Goal: Transaction & Acquisition: Purchase product/service

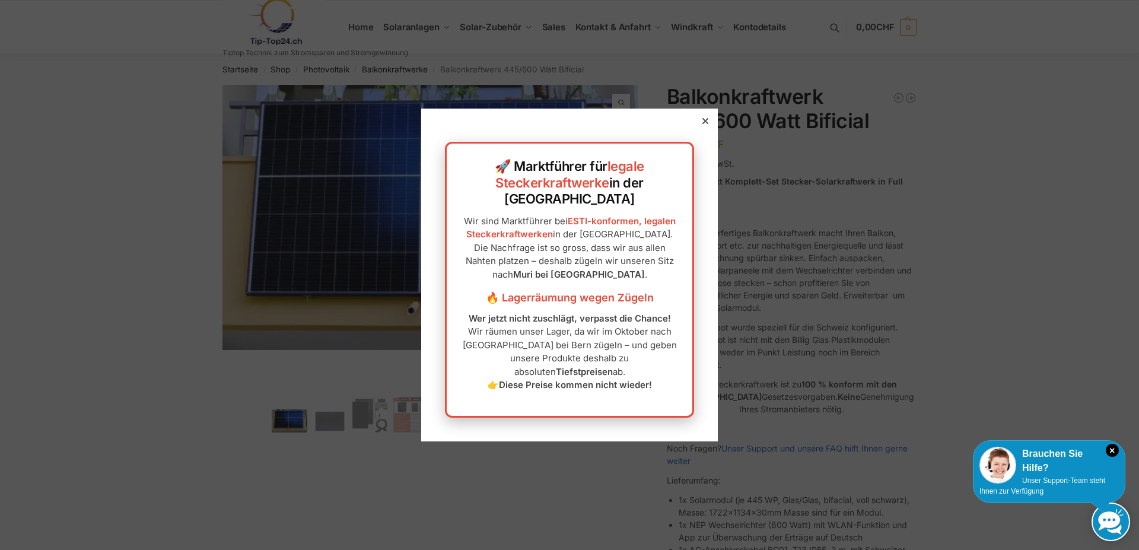
click at [693, 149] on div "🚀 Marktführer für legale Steckerkraftwerke in der [GEOGRAPHIC_DATA] Wir sind Ma…" at bounding box center [569, 275] width 297 height 332
click at [700, 126] on div at bounding box center [705, 121] width 11 height 11
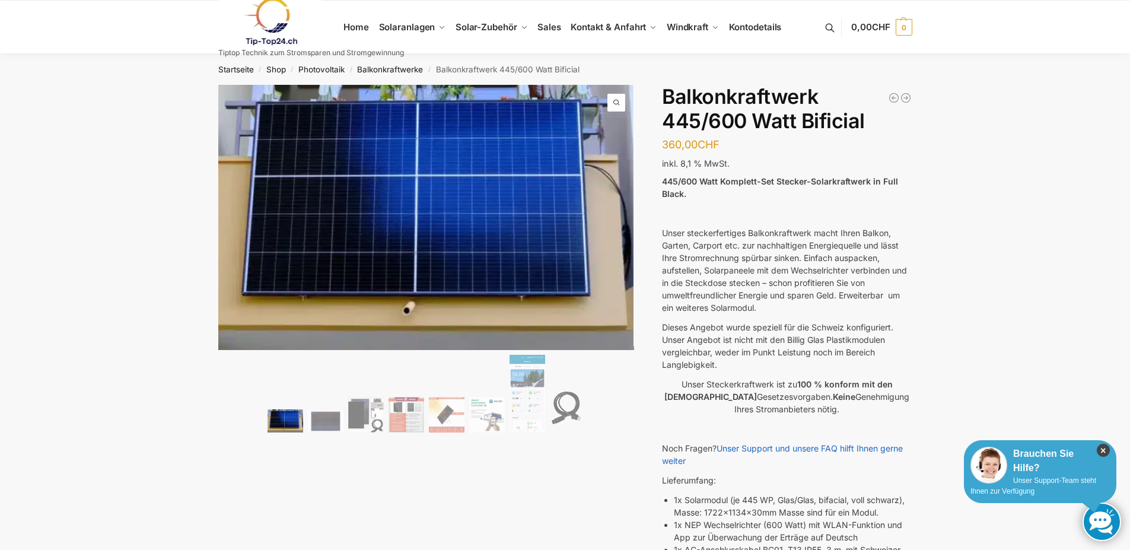
click at [1099, 448] on icon "×" at bounding box center [1103, 450] width 13 height 13
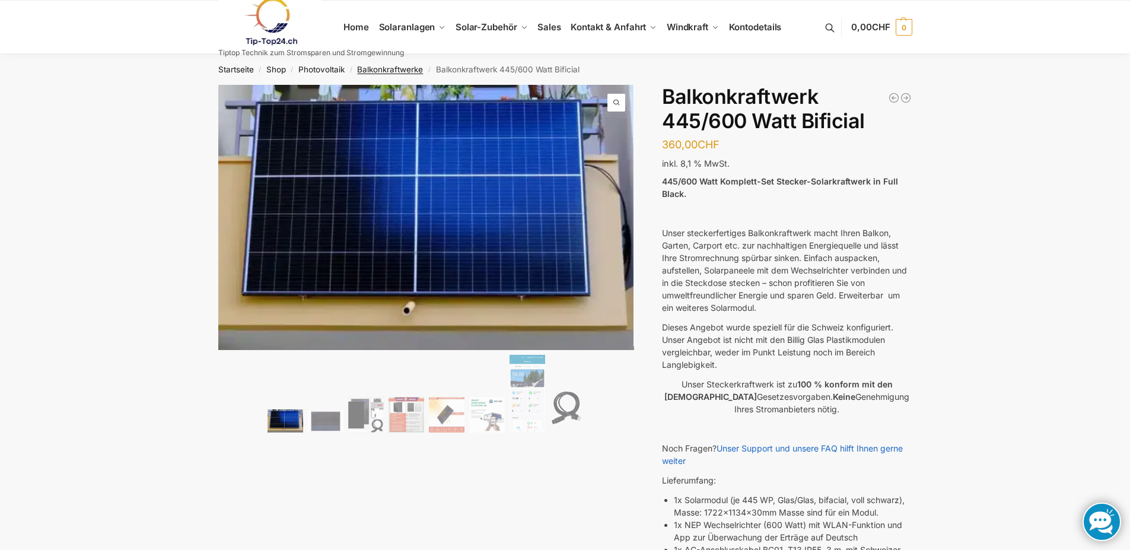
click at [380, 69] on link "Balkonkraftwerke" at bounding box center [390, 69] width 66 height 9
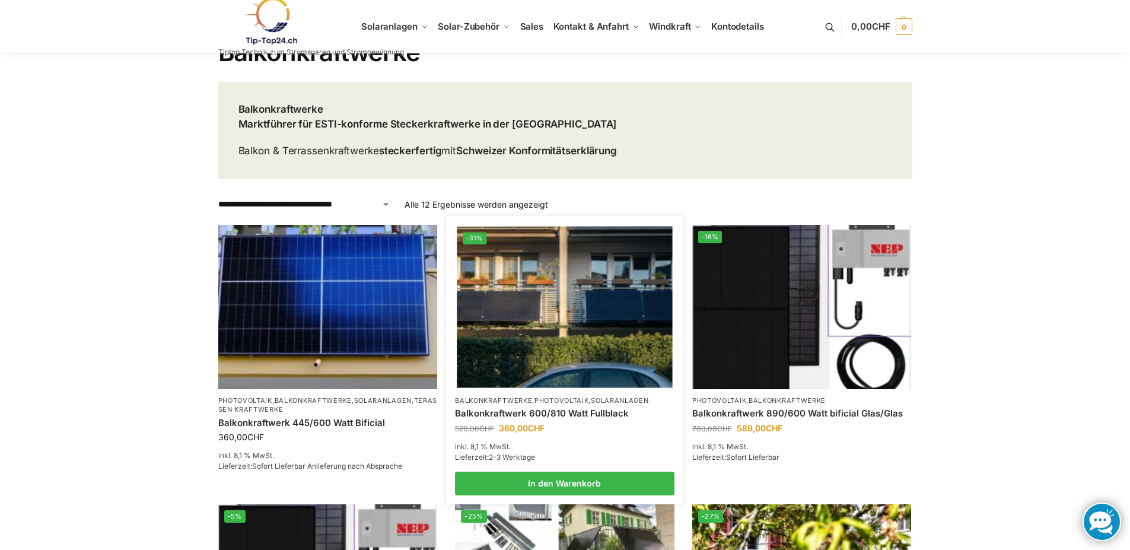
scroll to position [59, 0]
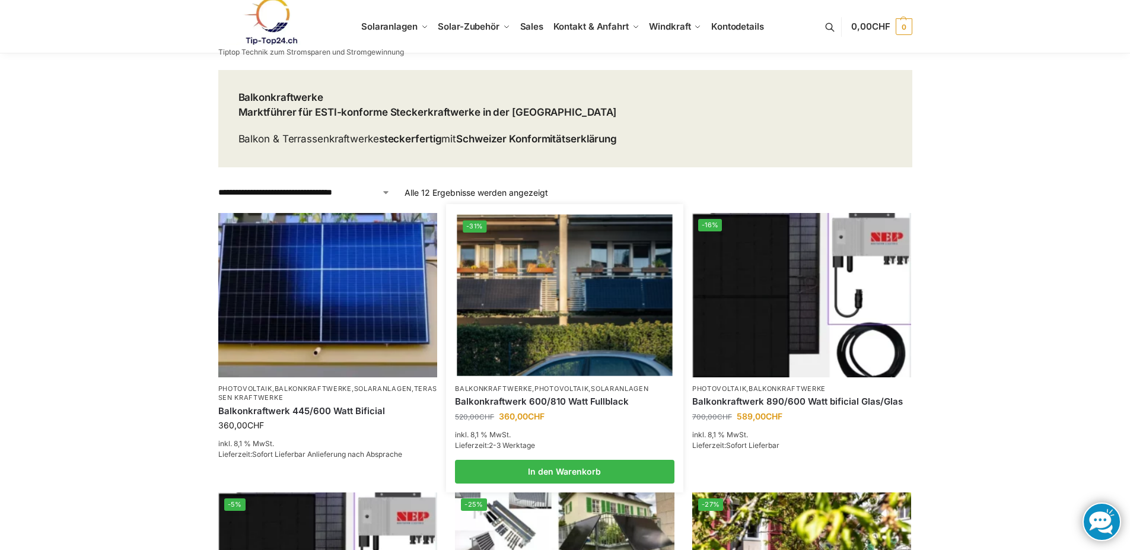
click at [561, 331] on img at bounding box center [564, 294] width 215 height 161
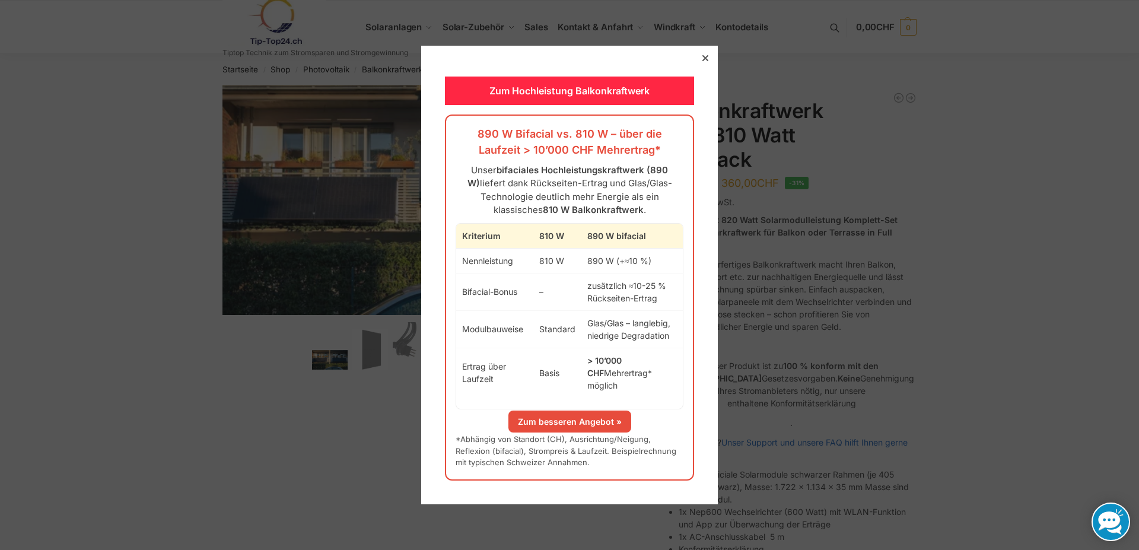
click at [702, 61] on icon at bounding box center [705, 58] width 6 height 6
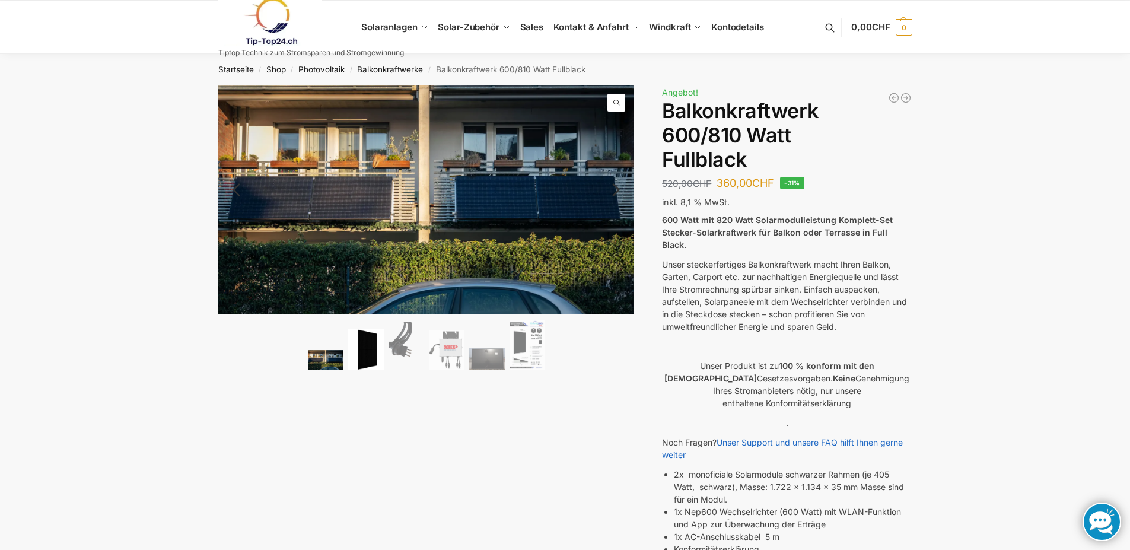
click at [368, 351] on img at bounding box center [366, 349] width 36 height 41
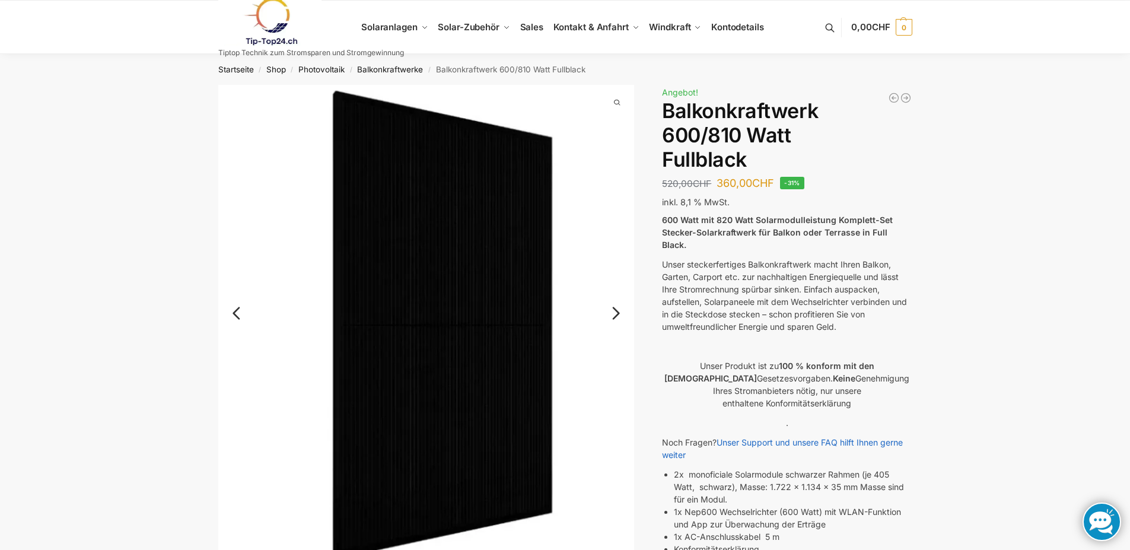
click at [620, 313] on link "Next" at bounding box center [614, 319] width 40 height 12
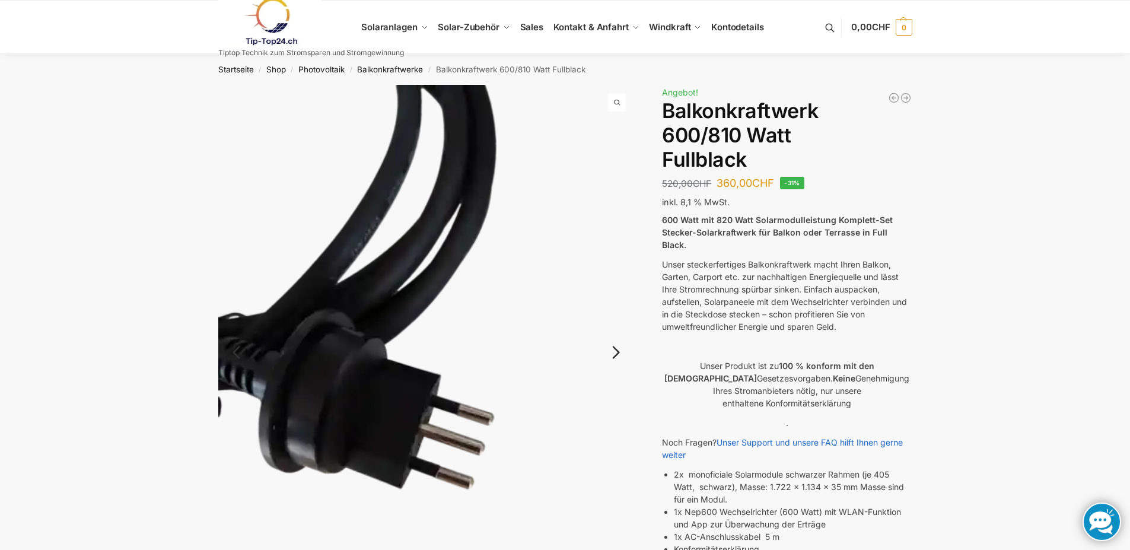
click at [616, 352] on link "Next" at bounding box center [614, 358] width 40 height 12
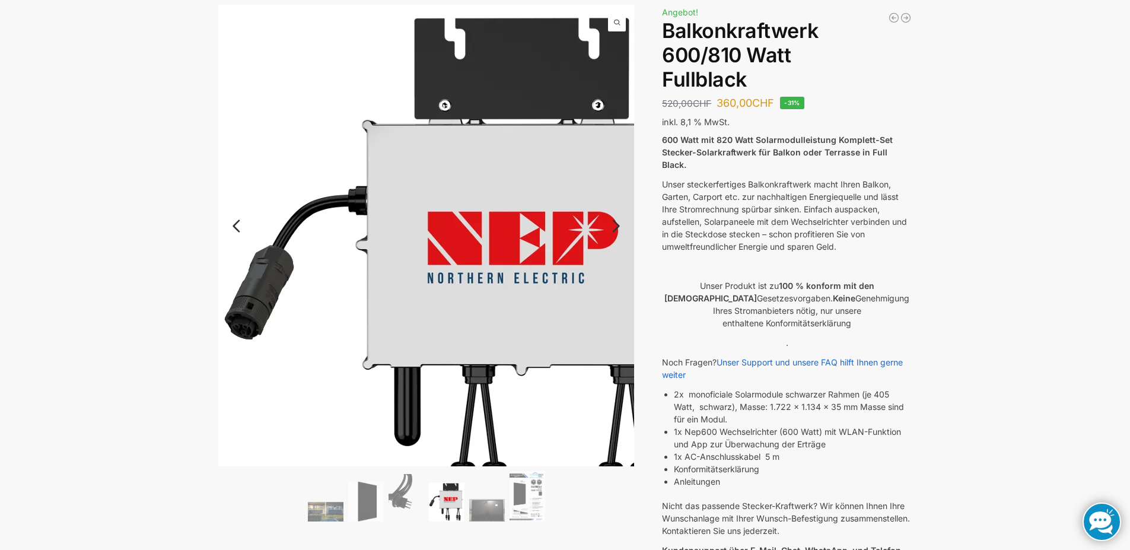
scroll to position [59, 0]
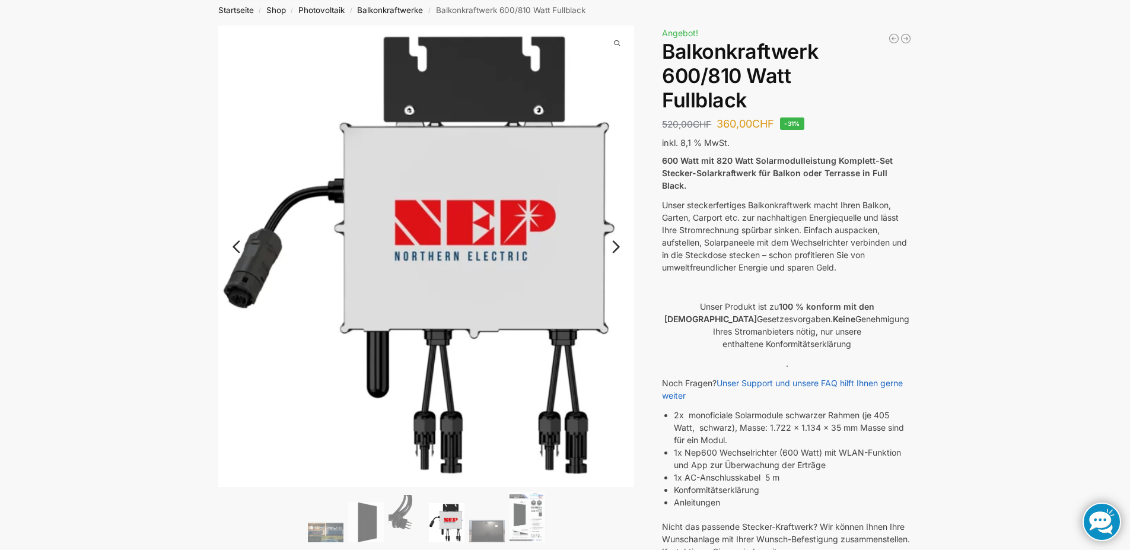
click at [616, 247] on link "Next" at bounding box center [614, 253] width 40 height 12
